Goal: Task Accomplishment & Management: Manage account settings

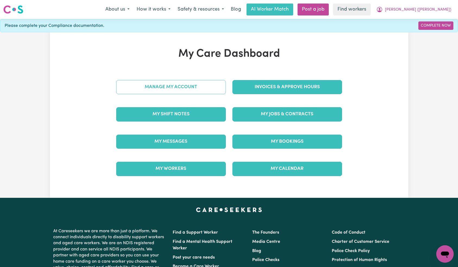
click at [203, 87] on link "Manage My Account" at bounding box center [171, 87] width 110 height 14
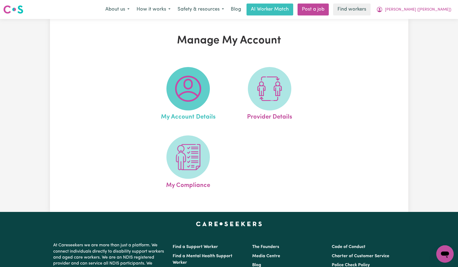
click at [205, 96] on span at bounding box center [187, 88] width 43 height 43
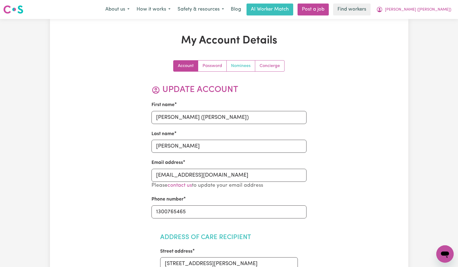
click at [233, 64] on link "Nominees" at bounding box center [240, 65] width 28 height 11
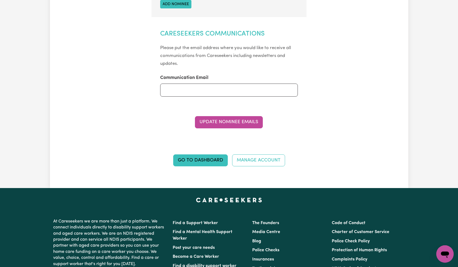
scroll to position [197, 0]
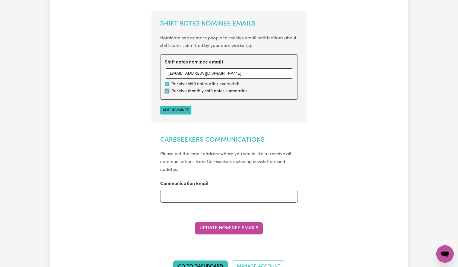
click at [166, 90] on input "checkbox" at bounding box center [167, 91] width 4 height 4
checkbox input "false"
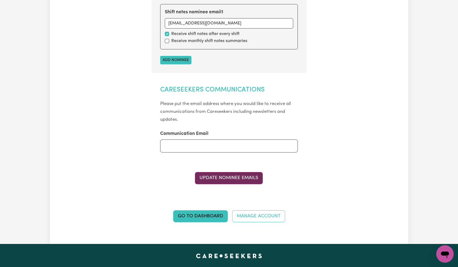
click at [235, 175] on button "Update Nominee Emails" at bounding box center [229, 178] width 68 height 12
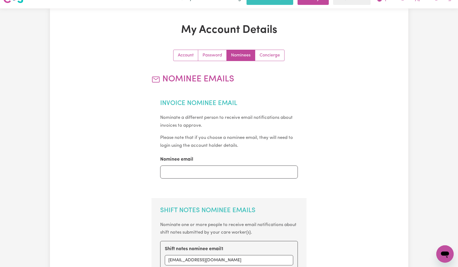
scroll to position [0, 0]
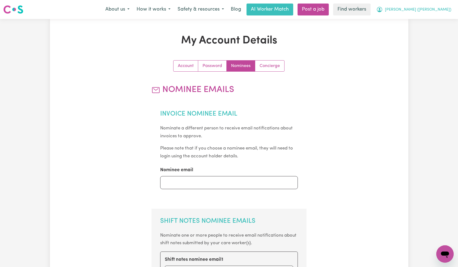
click at [441, 7] on span "[PERSON_NAME] ([PERSON_NAME])" at bounding box center [418, 10] width 66 height 6
click at [441, 30] on link "Logout" at bounding box center [432, 31] width 43 height 10
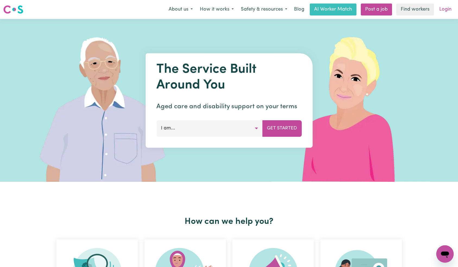
click at [443, 12] on link "Login" at bounding box center [445, 10] width 19 height 12
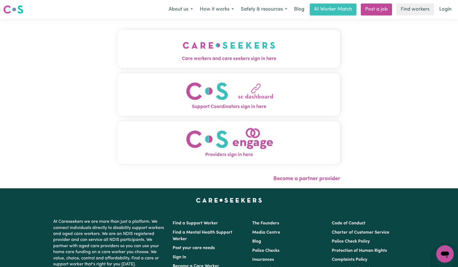
click at [217, 55] on img "Care workers and care seekers sign in here" at bounding box center [229, 45] width 92 height 20
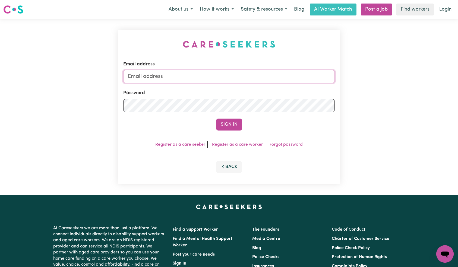
click at [234, 82] on input "Email address" at bounding box center [229, 76] width 212 height 13
type input "[EMAIL_ADDRESS][DOMAIN_NAME]"
click at [227, 125] on button "Sign In" at bounding box center [229, 125] width 26 height 12
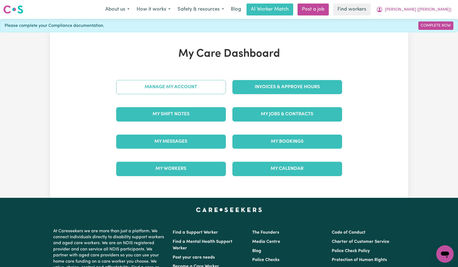
click at [199, 87] on link "Manage My Account" at bounding box center [171, 87] width 110 height 14
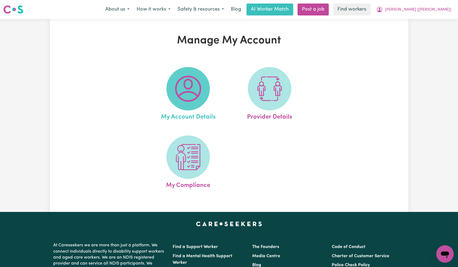
click at [197, 94] on img at bounding box center [188, 89] width 26 height 26
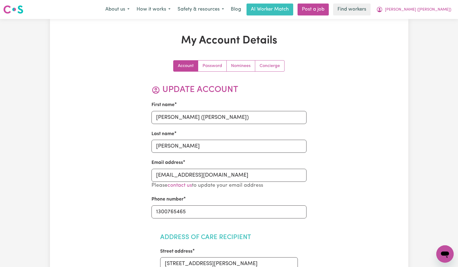
click at [239, 69] on link "Nominees" at bounding box center [240, 65] width 28 height 11
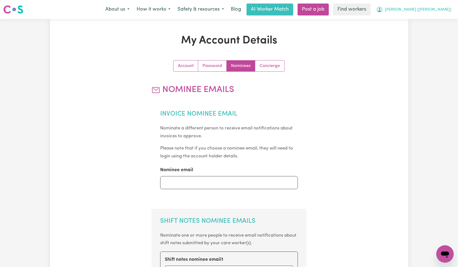
click at [450, 10] on button "[PERSON_NAME] ([PERSON_NAME])" at bounding box center [413, 9] width 82 height 11
click at [437, 31] on link "Logout" at bounding box center [432, 31] width 43 height 10
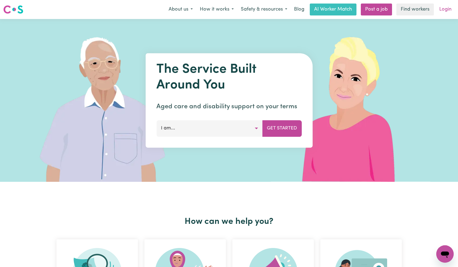
click at [446, 11] on link "Login" at bounding box center [445, 10] width 19 height 12
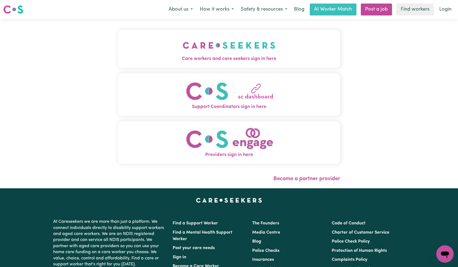
click at [148, 39] on button "Care workers and care seekers sign in here" at bounding box center [229, 49] width 222 height 38
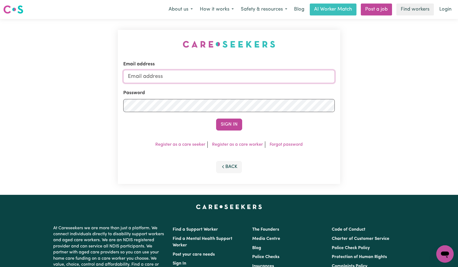
click at [222, 78] on input "Email address" at bounding box center [229, 76] width 212 height 13
paste input "[EMAIL_ADDRESS][DOMAIN_NAME]"
type input "[EMAIL_ADDRESS][DOMAIN_NAME]"
click at [223, 123] on button "Sign In" at bounding box center [229, 125] width 26 height 12
